Goal: Task Accomplishment & Management: Manage account settings

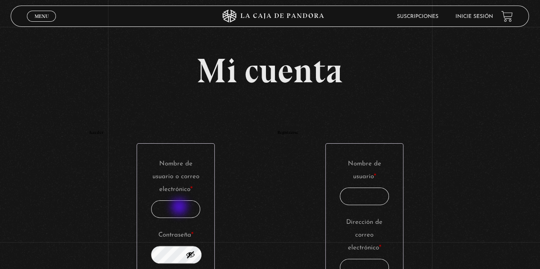
click at [180, 208] on input "Nombre de usuario o correo electrónico * Obligatorio" at bounding box center [175, 209] width 49 height 17
type input "[EMAIL_ADDRESS][DOMAIN_NAME]"
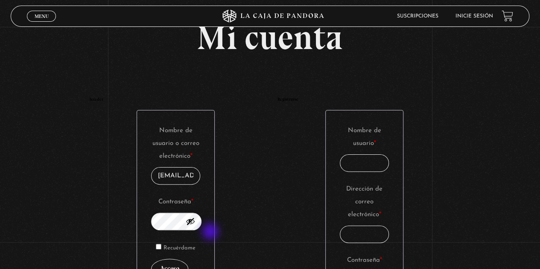
scroll to position [85, 0]
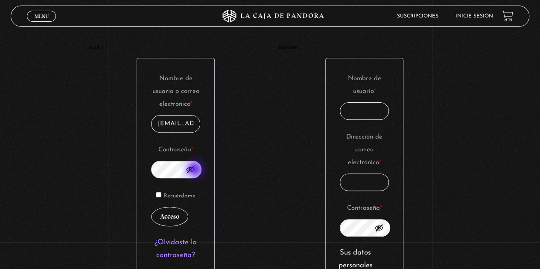
click at [195, 170] on button "Mostrar contraseña" at bounding box center [190, 169] width 9 height 9
click at [177, 215] on button "Acceso" at bounding box center [169, 217] width 37 height 20
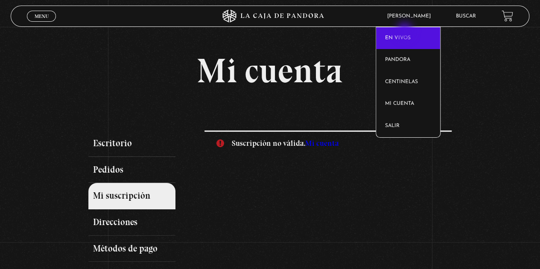
click at [405, 32] on link "En vivos" at bounding box center [408, 38] width 64 height 22
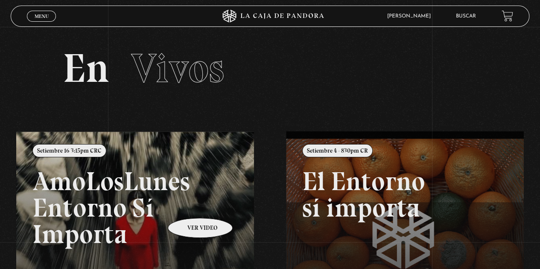
click at [189, 205] on link at bounding box center [286, 265] width 540 height 269
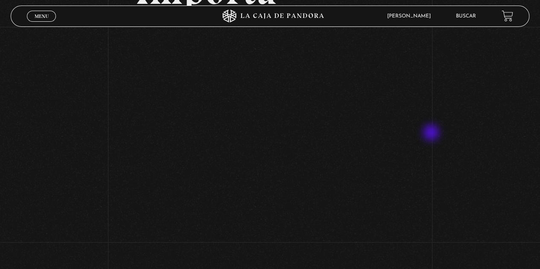
scroll to position [161, 0]
